Goal: Transaction & Acquisition: Purchase product/service

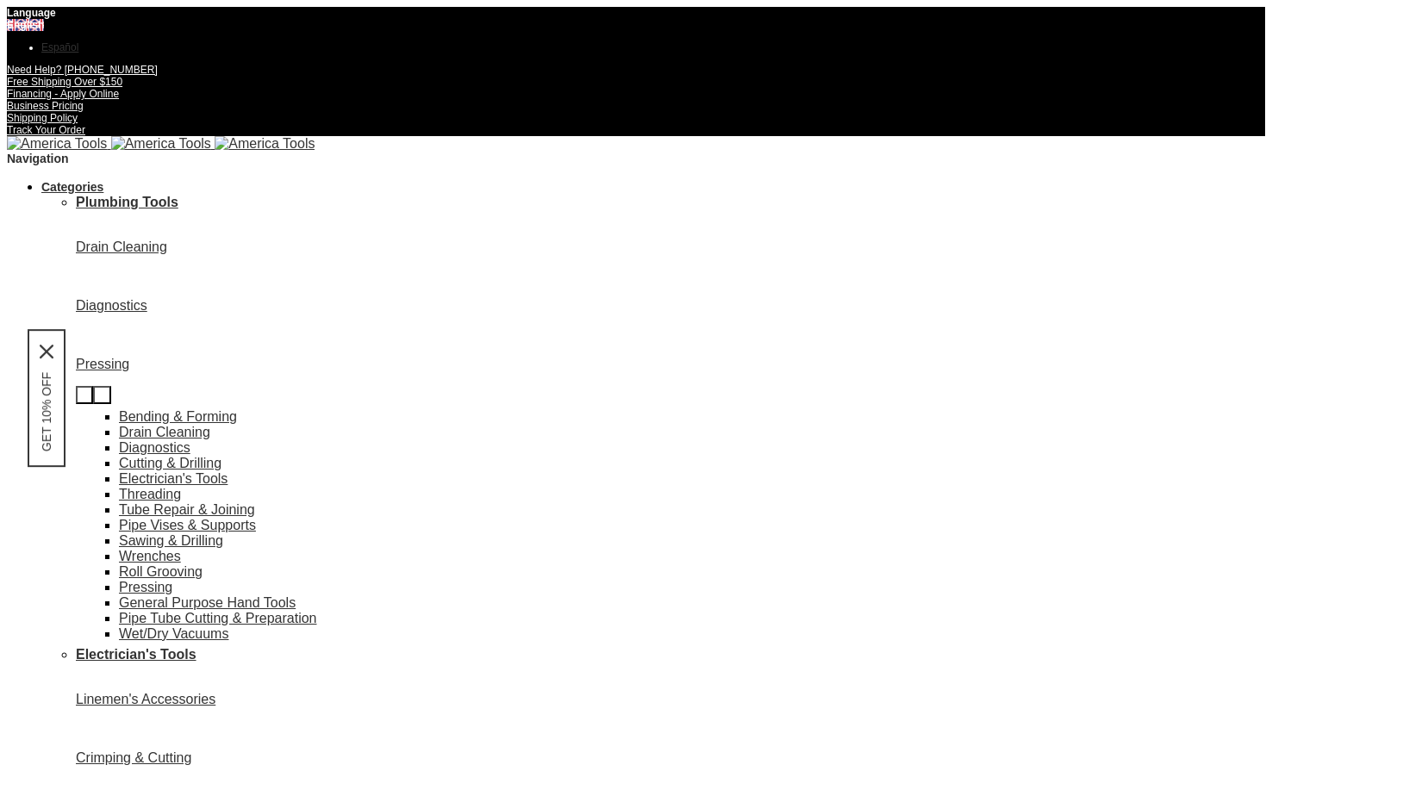
drag, startPoint x: 512, startPoint y: 266, endPoint x: 381, endPoint y: 357, distance: 159.2
